Goal: Task Accomplishment & Management: Use online tool/utility

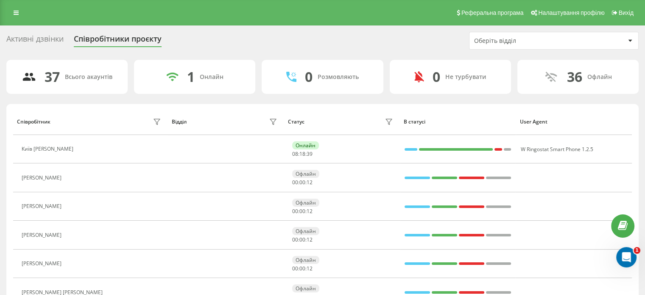
click at [36, 40] on div "Активні дзвінки" at bounding box center [34, 40] width 57 height 13
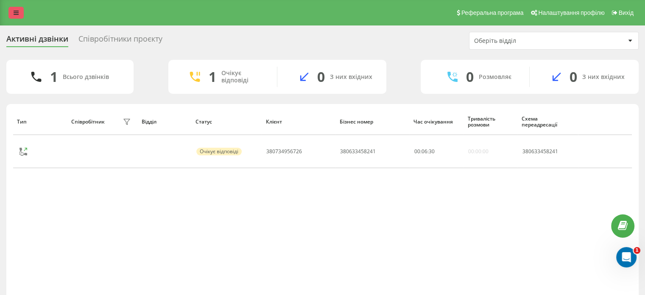
click at [11, 11] on link at bounding box center [15, 13] width 15 height 12
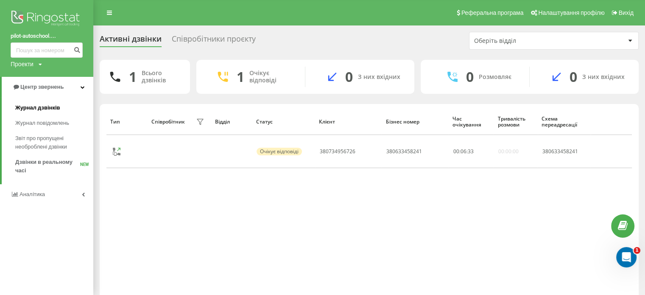
click at [54, 106] on span "Журнал дзвінків" at bounding box center [37, 107] width 45 height 8
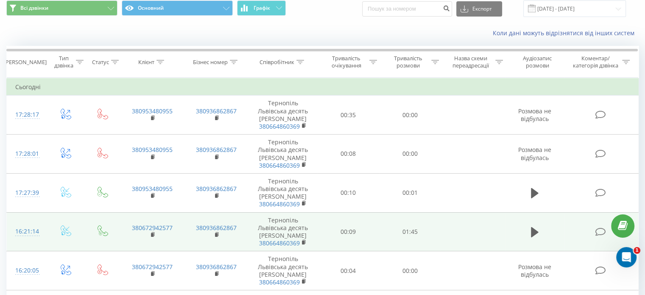
scroll to position [42, 0]
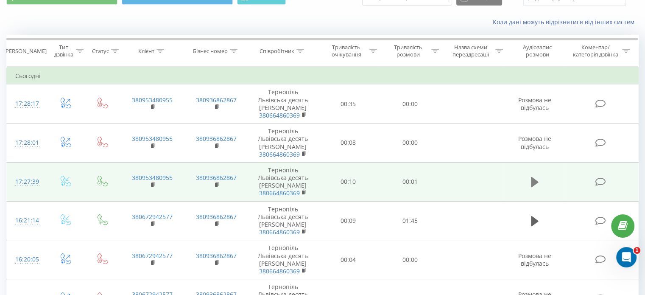
click at [532, 184] on icon at bounding box center [535, 182] width 8 height 10
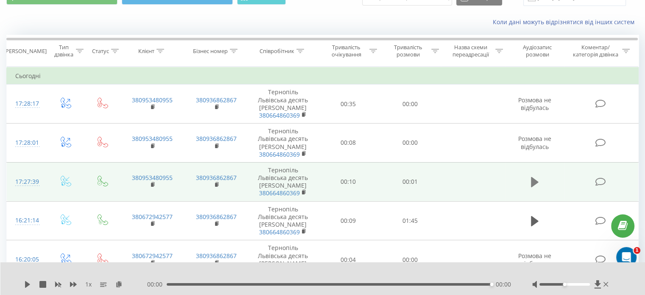
click at [535, 182] on icon at bounding box center [535, 182] width 8 height 10
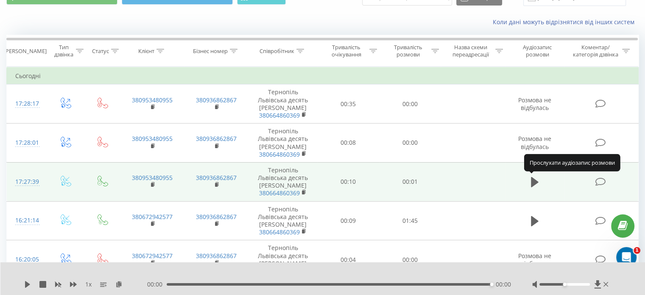
click at [535, 182] on icon at bounding box center [535, 182] width 8 height 10
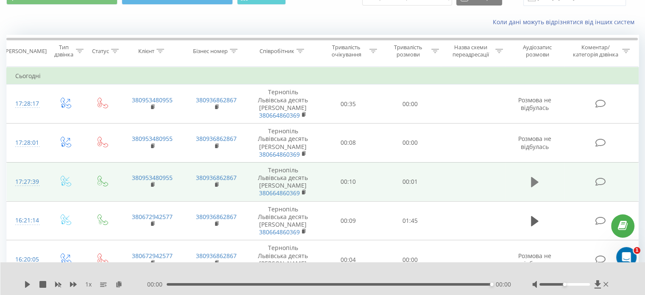
click at [539, 181] on button at bounding box center [534, 182] width 13 height 13
click at [529, 182] on button at bounding box center [534, 182] width 13 height 13
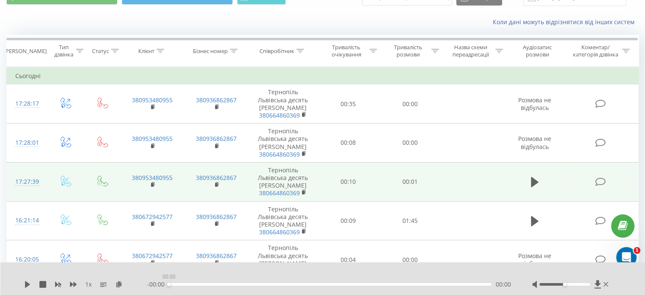
drag, startPoint x: 491, startPoint y: 284, endPoint x: 120, endPoint y: 312, distance: 371.5
click at [120, 252] on html "pilot-autoschool.... Проекти [DOMAIN_NAME] Центр звернень Журнал дзвінків Журна…" at bounding box center [322, 105] width 645 height 295
click at [28, 284] on icon at bounding box center [27, 284] width 5 height 7
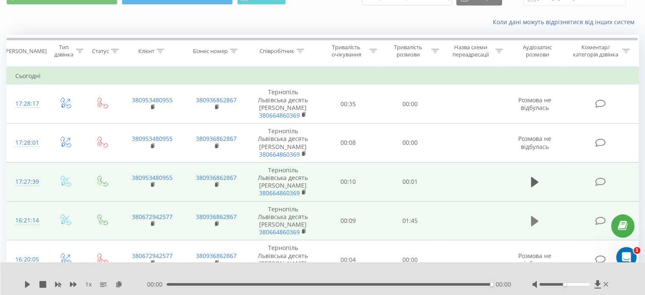
click at [535, 219] on icon at bounding box center [535, 221] width 8 height 10
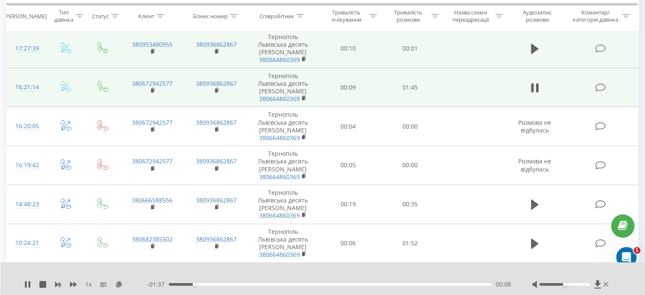
scroll to position [195, 0]
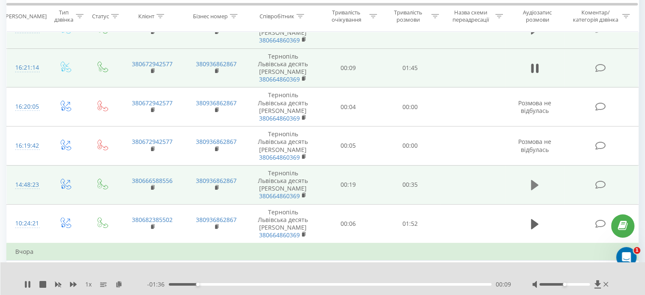
click at [538, 182] on icon at bounding box center [535, 185] width 8 height 12
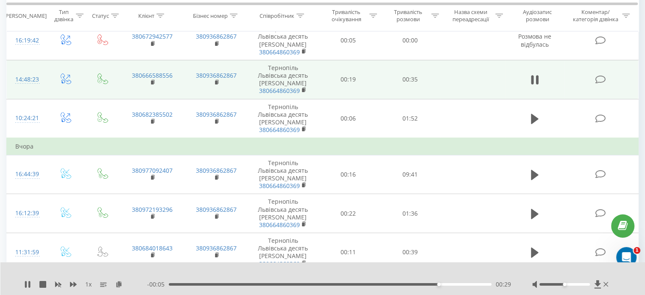
scroll to position [304, 0]
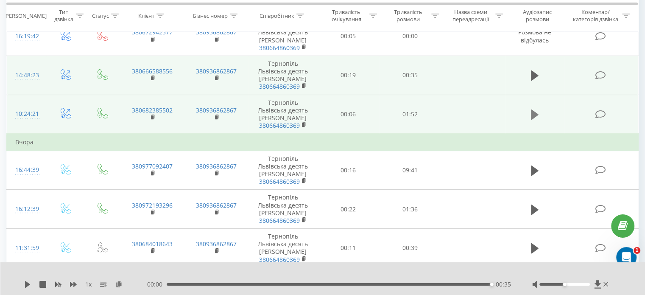
click at [534, 113] on icon at bounding box center [535, 114] width 8 height 10
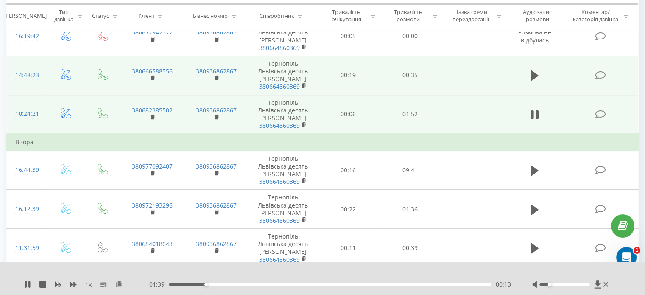
drag, startPoint x: 560, startPoint y: 283, endPoint x: 549, endPoint y: 283, distance: 10.6
click at [549, 283] on div at bounding box center [564, 284] width 50 height 3
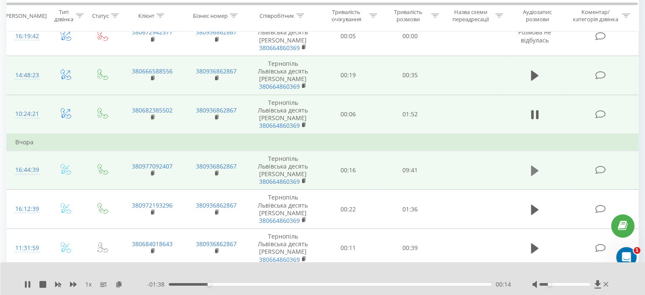
click at [531, 169] on icon at bounding box center [535, 170] width 8 height 10
drag, startPoint x: 551, startPoint y: 284, endPoint x: 560, endPoint y: 289, distance: 10.4
click at [560, 289] on div "1 x - 09:32 00:08 00:08" at bounding box center [322, 278] width 645 height 33
click at [191, 284] on div "00:10" at bounding box center [330, 284] width 323 height 3
click at [215, 284] on div "00:43" at bounding box center [330, 284] width 323 height 3
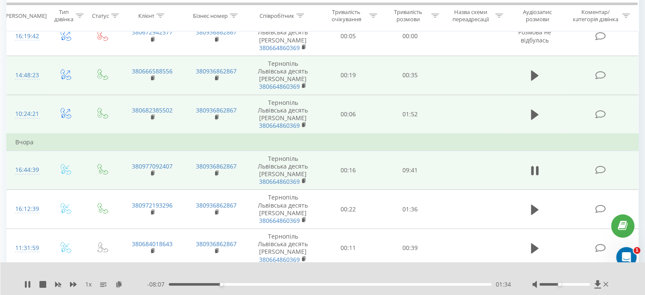
click at [236, 285] on div "- 08:07 01:34 01:34" at bounding box center [329, 284] width 364 height 8
click at [241, 281] on div "- 08:06 01:35 01:35" at bounding box center [329, 284] width 364 height 8
click at [242, 287] on div "- 08:06 01:35 01:35" at bounding box center [329, 284] width 364 height 8
click at [243, 285] on div "01:36" at bounding box center [330, 284] width 323 height 3
click at [259, 284] on div "02:44" at bounding box center [330, 284] width 323 height 3
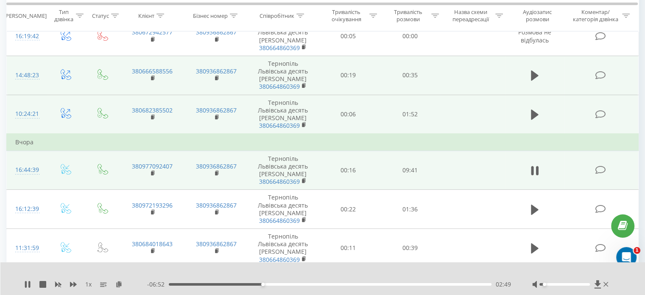
drag, startPoint x: 560, startPoint y: 284, endPoint x: 543, endPoint y: 288, distance: 16.9
click at [543, 288] on div at bounding box center [571, 284] width 78 height 8
click at [323, 284] on div "03:02" at bounding box center [330, 284] width 323 height 3
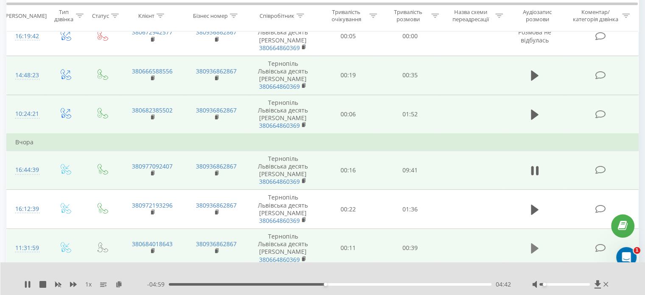
click at [530, 247] on button at bounding box center [534, 248] width 13 height 13
